Goal: Task Accomplishment & Management: Manage account settings

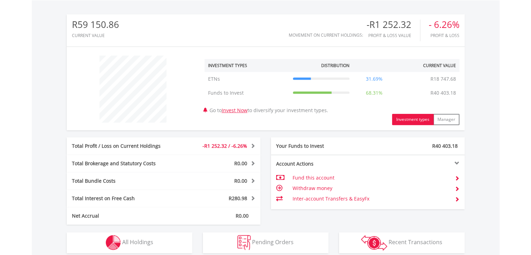
scroll to position [335, 0]
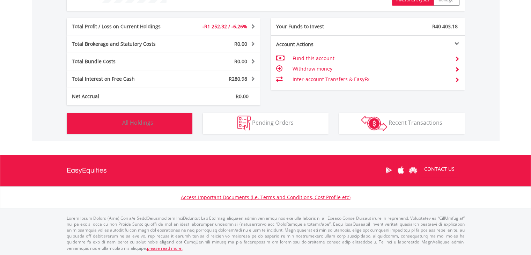
click at [119, 125] on img "button" at bounding box center [113, 123] width 15 height 15
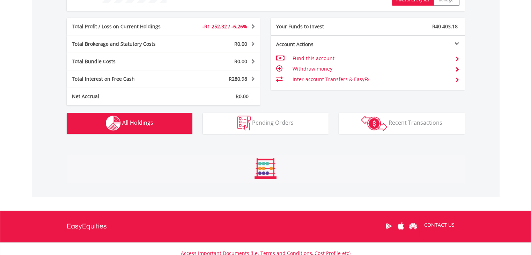
scroll to position [433, 0]
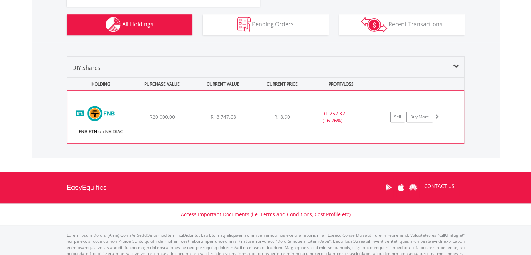
click at [109, 109] on img at bounding box center [101, 120] width 60 height 42
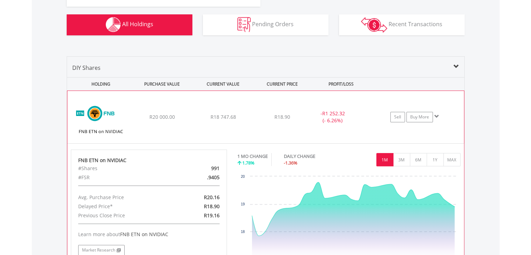
click at [105, 114] on img at bounding box center [101, 120] width 60 height 42
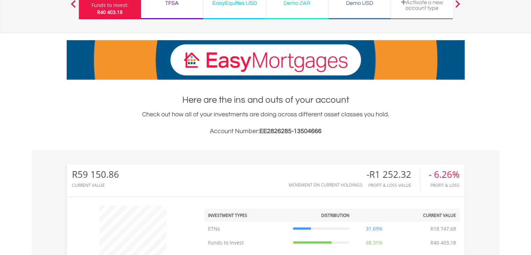
scroll to position [0, 0]
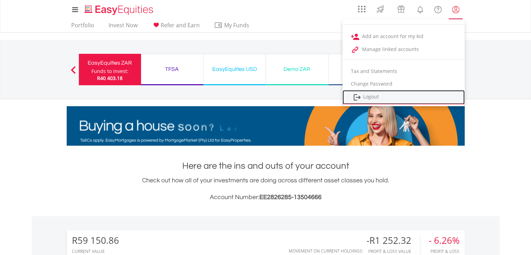
click at [390, 95] on link "Logout" at bounding box center [403, 97] width 122 height 14
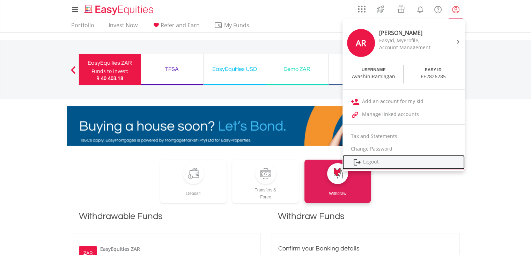
click at [408, 162] on link "Logout" at bounding box center [403, 162] width 122 height 14
